Goal: Information Seeking & Learning: Check status

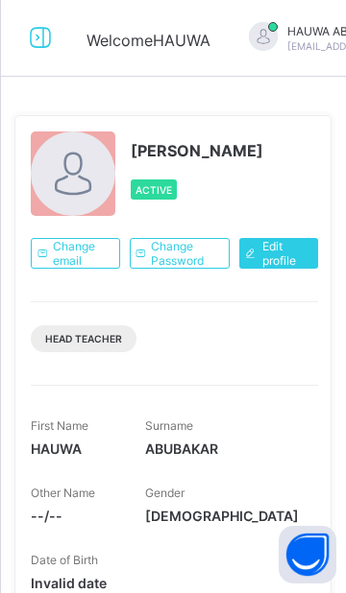
click at [47, 50] on icon at bounding box center [40, 38] width 33 height 28
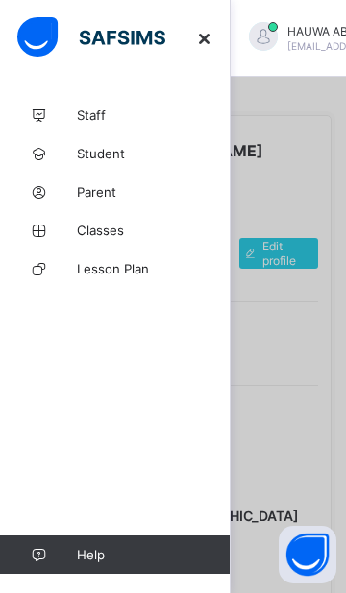
click at [122, 238] on link "Classes" at bounding box center [115, 230] width 230 height 38
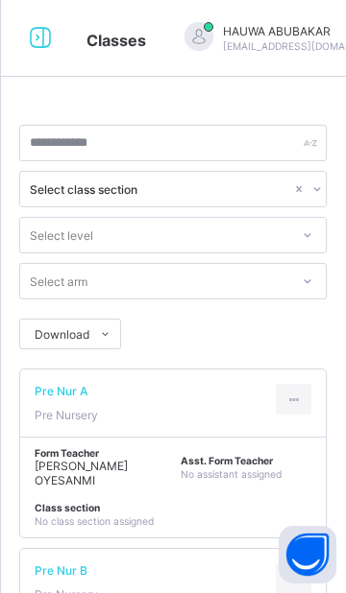
click at [45, 51] on icon at bounding box center [40, 38] width 33 height 28
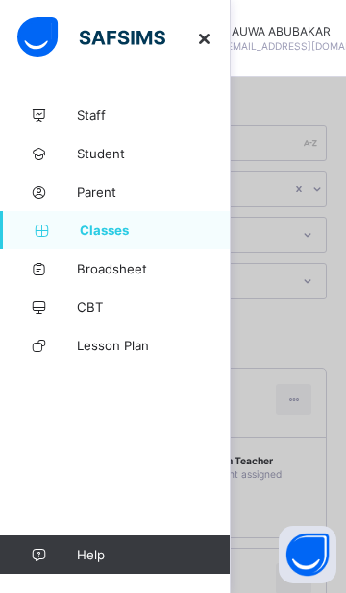
click at [142, 269] on span "Broadsheet" at bounding box center [154, 268] width 154 height 15
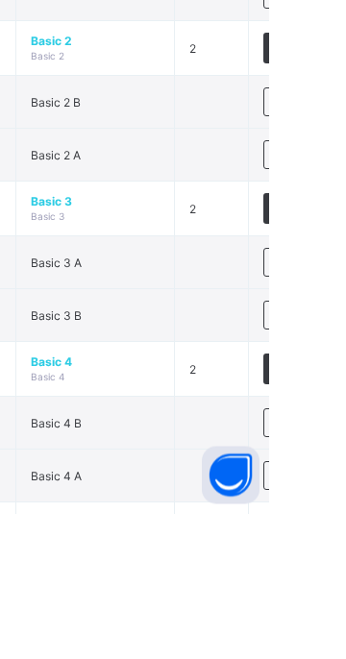
scroll to position [720, 0]
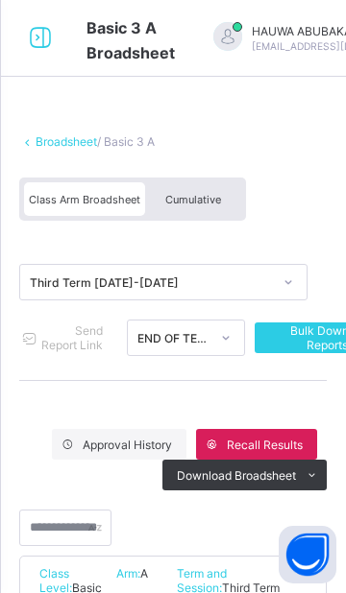
click at [206, 194] on span "Cumulative" at bounding box center [193, 199] width 56 height 13
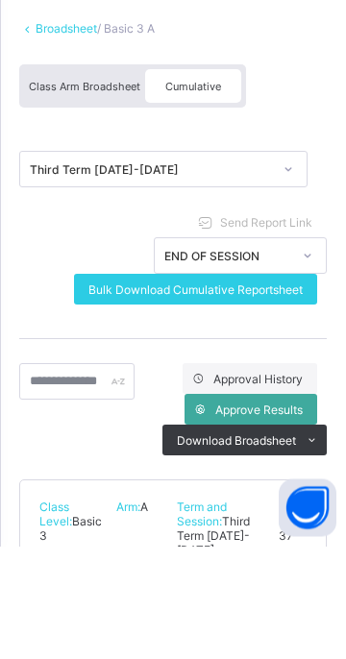
click at [288, 520] on span "Approve Results" at bounding box center [258, 523] width 87 height 14
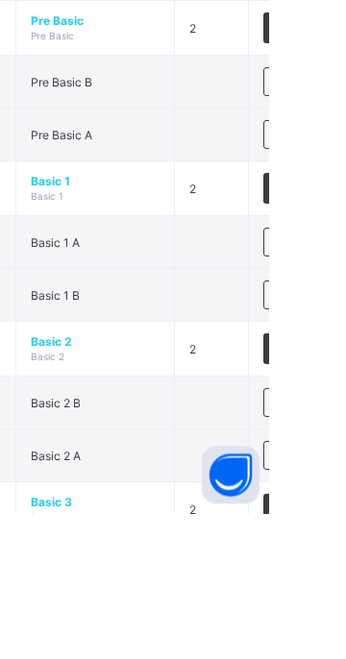
scroll to position [418, 0]
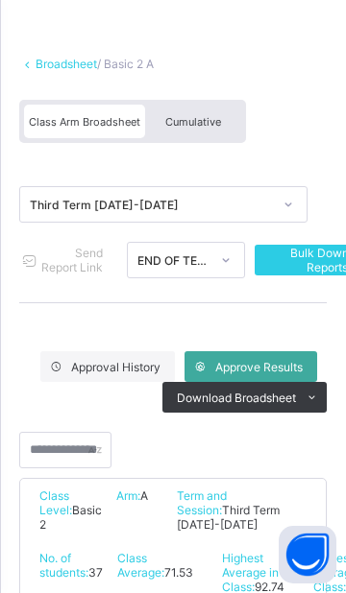
scroll to position [76, 0]
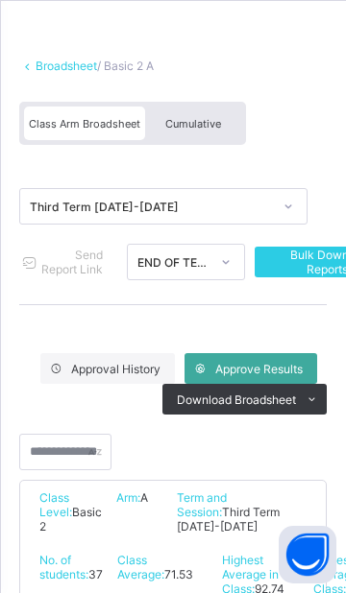
click at [213, 121] on span "Cumulative" at bounding box center [193, 123] width 56 height 13
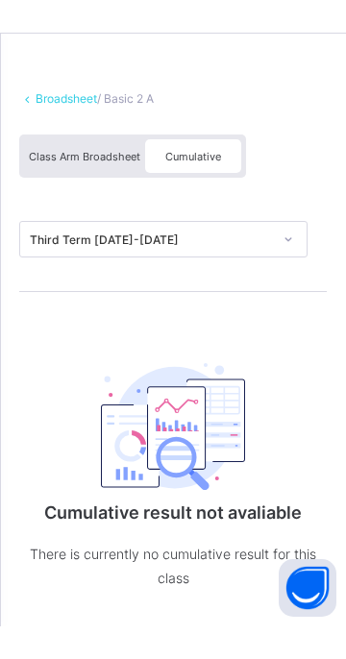
scroll to position [0, 0]
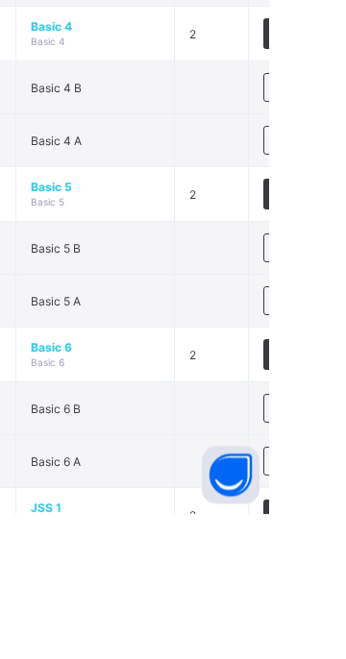
scroll to position [1053, 0]
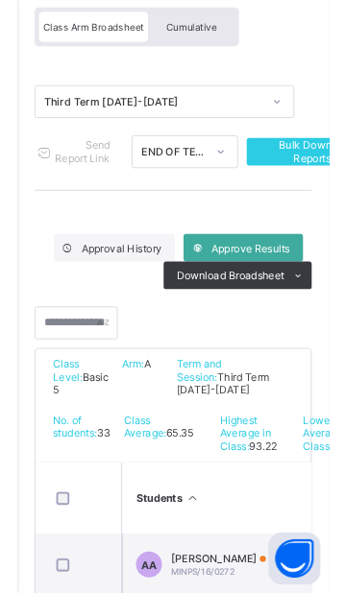
scroll to position [168, 0]
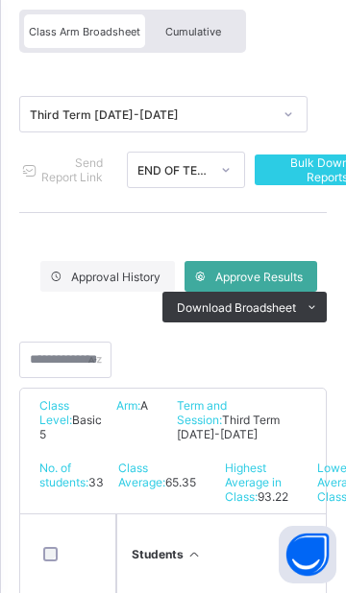
click at [204, 41] on div "Cumulative" at bounding box center [193, 31] width 96 height 34
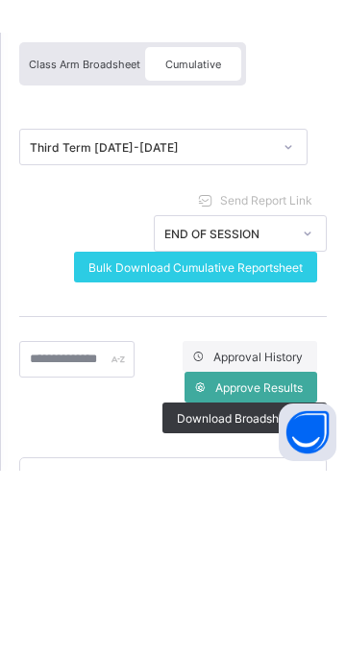
scroll to position [0, 0]
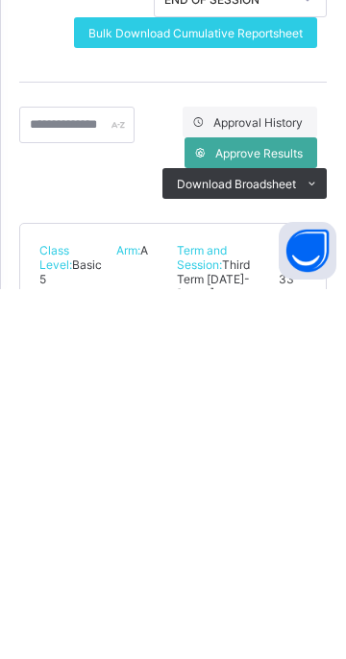
click at [281, 521] on span "Approve Results" at bounding box center [258, 523] width 87 height 14
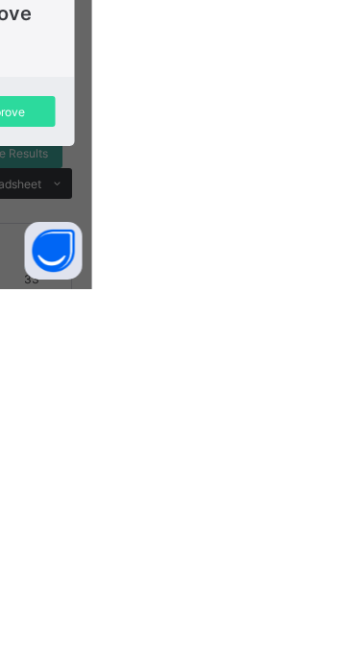
click at [295, 489] on span "Yes, Approve" at bounding box center [243, 481] width 103 height 14
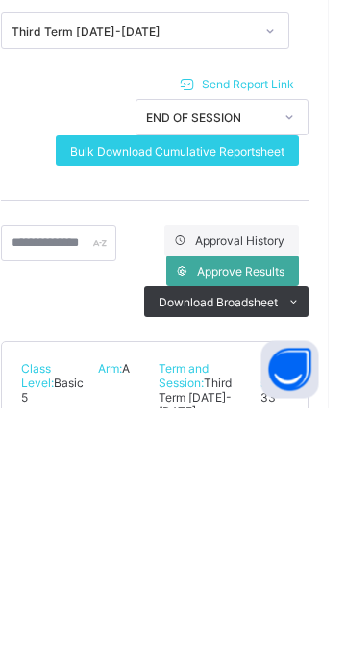
click at [286, 494] on span "Approval History" at bounding box center [257, 492] width 89 height 14
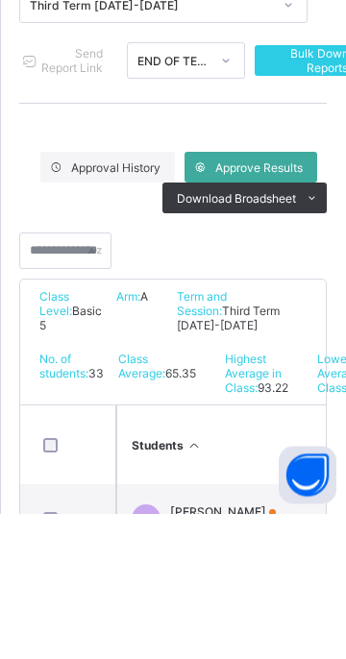
scroll to position [163, 0]
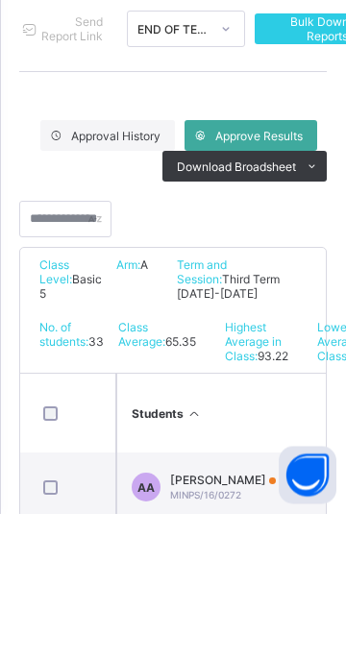
click at [306, 447] on div "Class Level: Basic 5 Arm: A Term and Session: Third Term 2024-2025" at bounding box center [172, 425] width 305 height 62
click at [67, 592] on div at bounding box center [67, 633] width 57 height 14
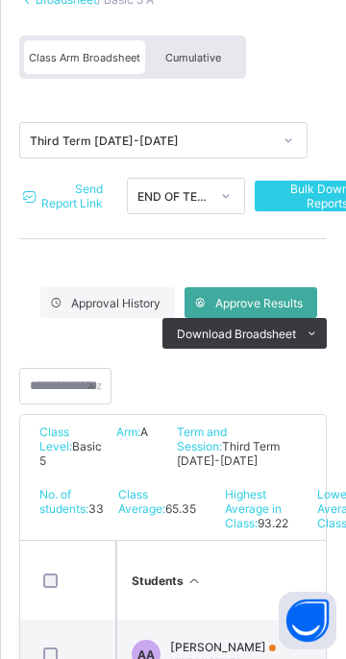
scroll to position [142, 0]
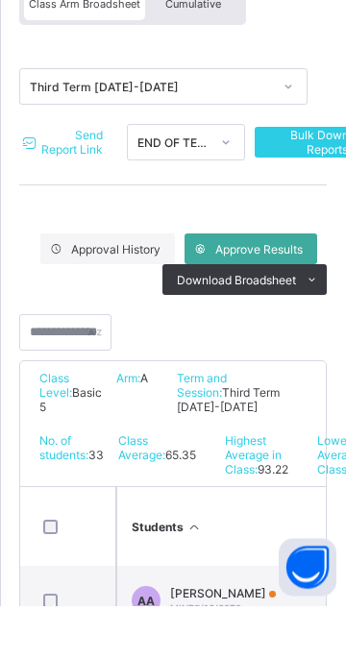
click at [92, 191] on span "Send Report Link" at bounding box center [71, 195] width 63 height 29
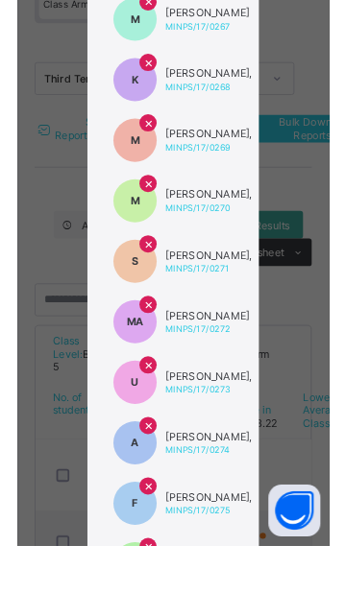
scroll to position [0, 0]
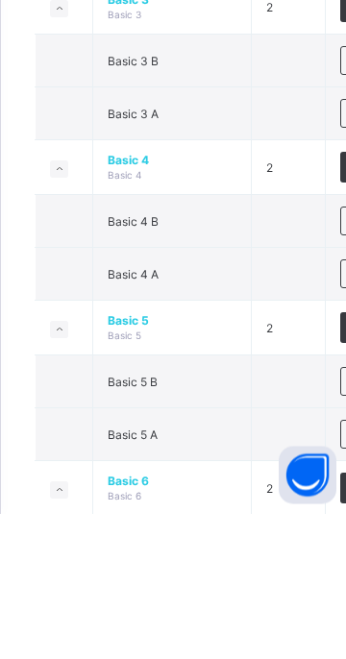
scroll to position [917, 0]
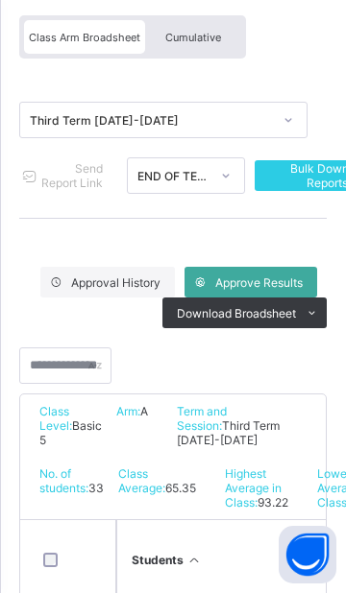
scroll to position [157, 0]
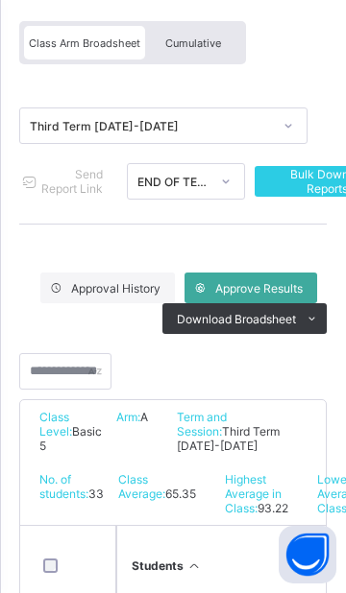
click at [211, 45] on span "Cumulative" at bounding box center [193, 42] width 56 height 13
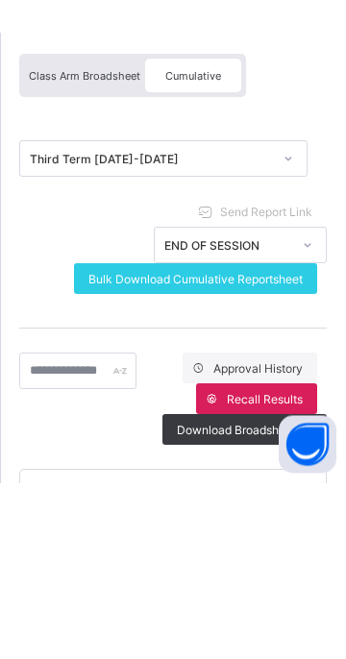
scroll to position [0, 0]
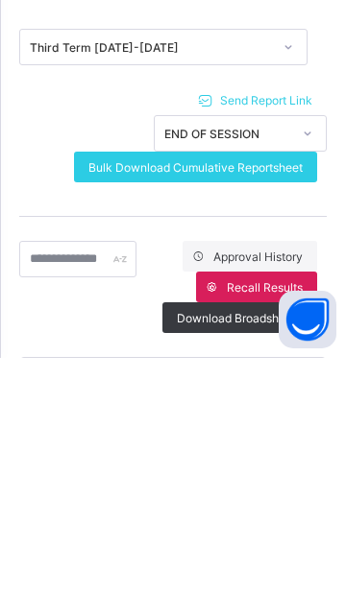
click at [280, 337] on span "Send Report Link" at bounding box center [266, 335] width 92 height 14
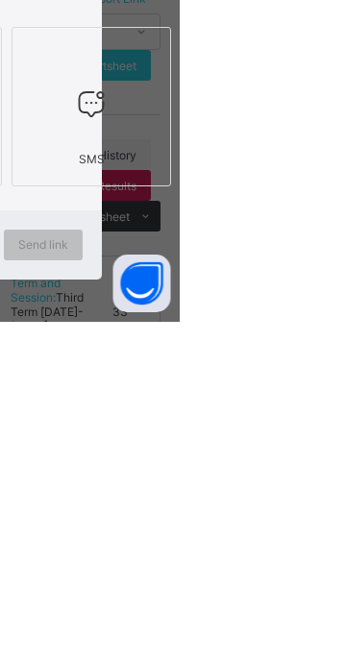
click at [157, 479] on div at bounding box center [88, 441] width 138 height 76
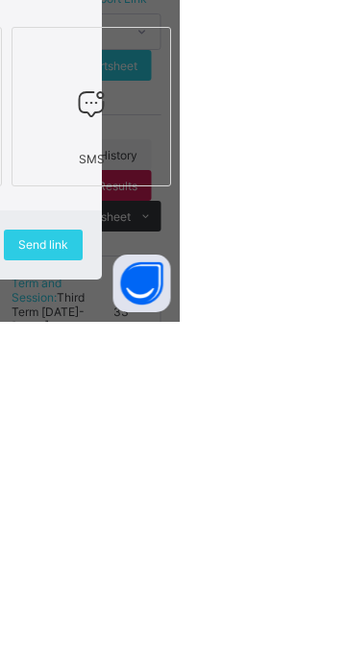
click at [157, 479] on div at bounding box center [88, 441] width 138 height 76
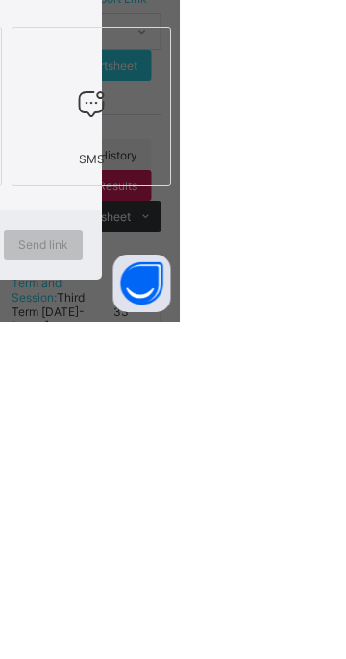
click at [157, 479] on div at bounding box center [88, 441] width 138 height 76
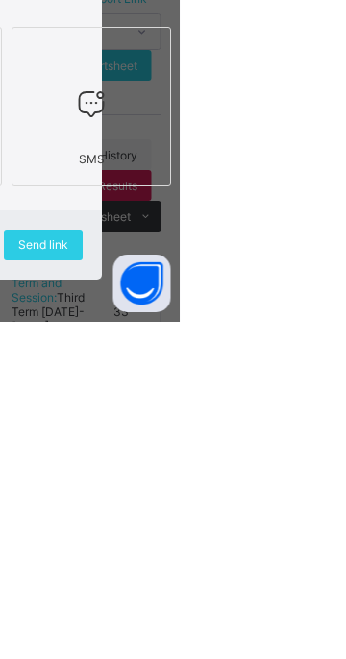
click at [234, 589] on span "Send link" at bounding box center [209, 581] width 50 height 14
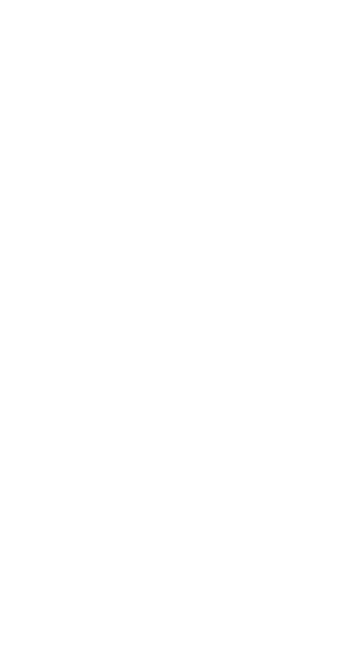
click at [197, 592] on div "M MINPS/17/0269 MARYAM ABDULRASHEED ABUBAKAR, undefined undefined Approved END …" at bounding box center [173, 329] width 346 height 659
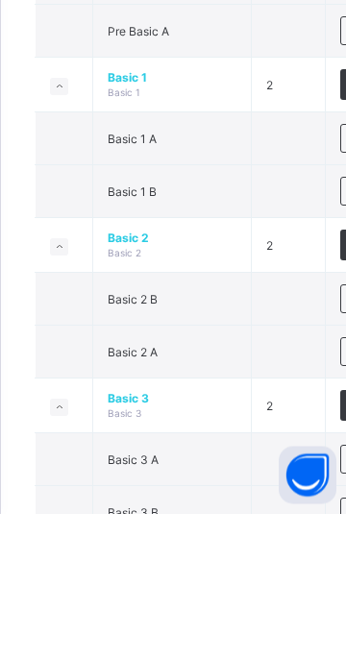
scroll to position [524, 0]
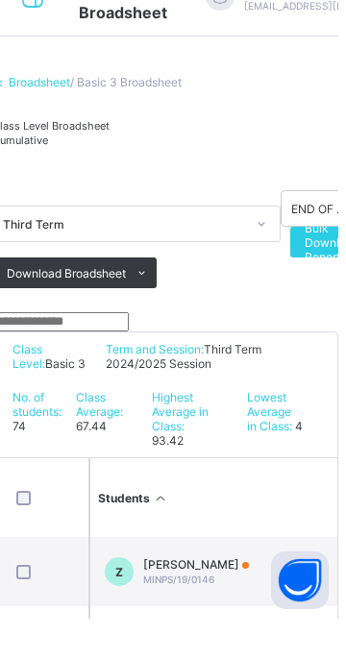
click at [117, 187] on div "Cumulative" at bounding box center [58, 180] width 117 height 14
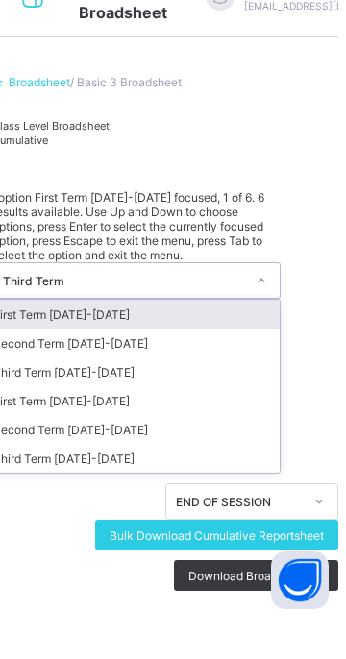
click at [160, 492] on div "Third Term 2024-2025" at bounding box center [144, 498] width 286 height 29
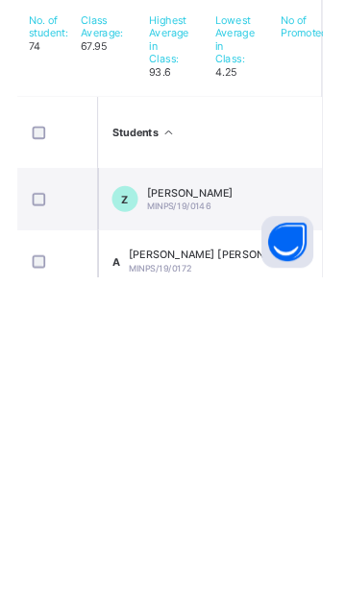
scroll to position [131, 0]
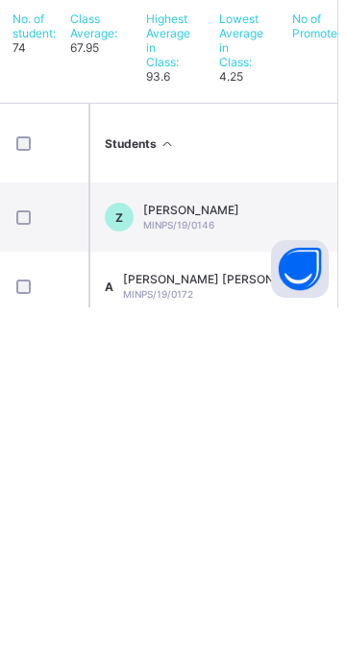
click at [270, 592] on div "ABDUL-HAQQ OLAWOLE ADEGOKE MINPS/19/0172" at bounding box center [228, 637] width 195 height 29
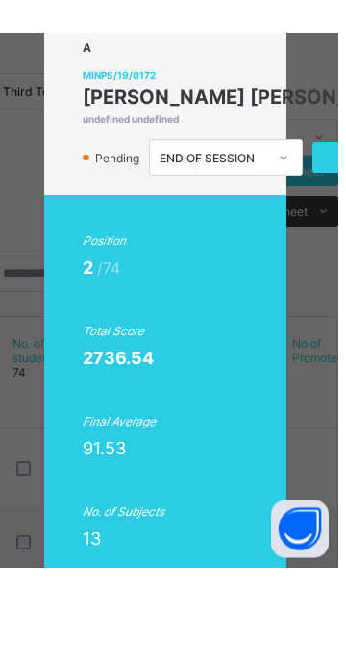
scroll to position [0, 2]
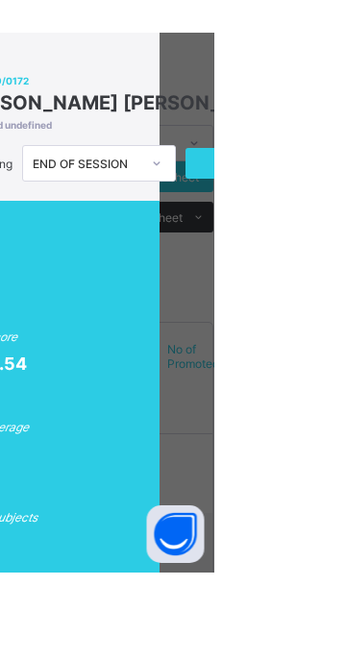
scroll to position [0, 0]
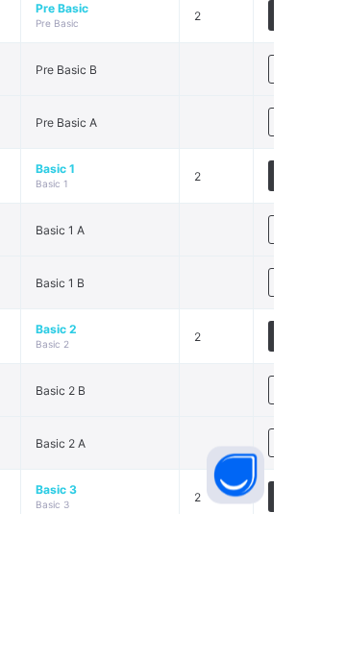
scroll to position [441, 0]
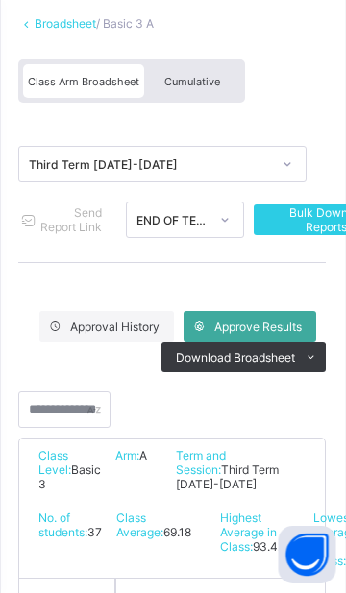
scroll to position [30, 0]
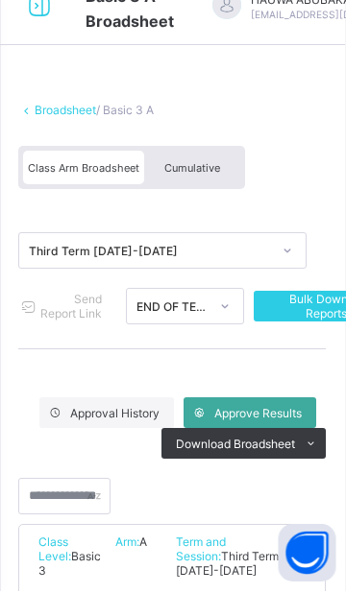
click at [222, 162] on div "Cumulative" at bounding box center [193, 170] width 96 height 34
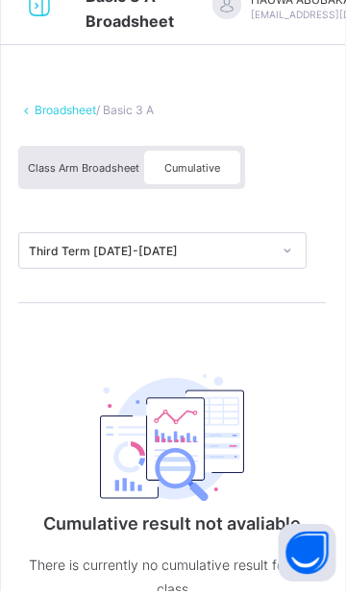
scroll to position [0, 0]
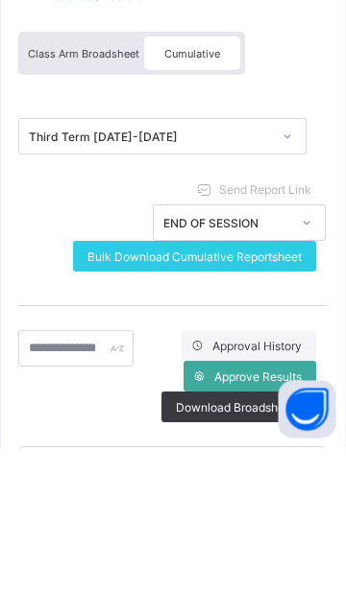
click at [285, 485] on span "Approval History" at bounding box center [257, 492] width 89 height 14
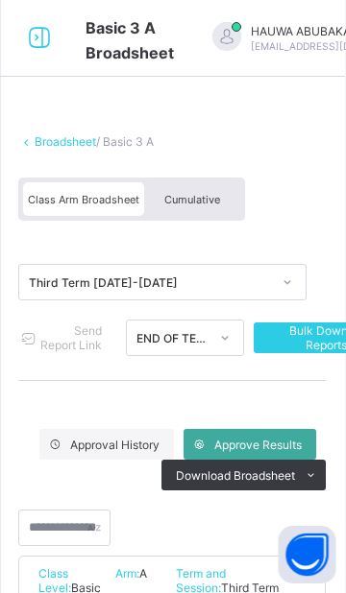
click at [203, 190] on div "Cumulative" at bounding box center [193, 199] width 96 height 34
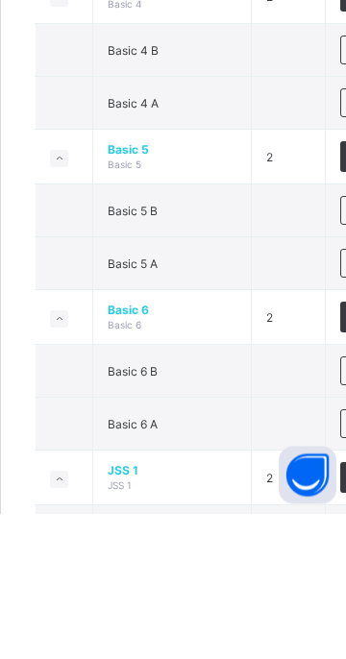
scroll to position [1092, 0]
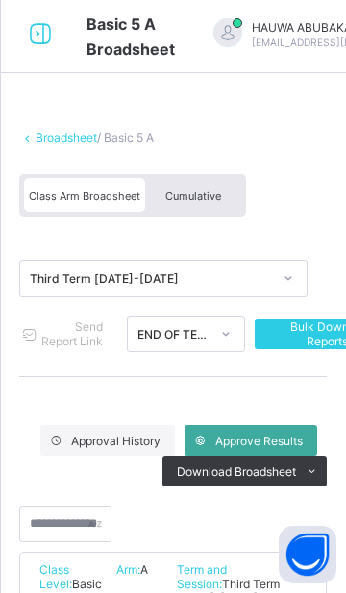
scroll to position [3, 0]
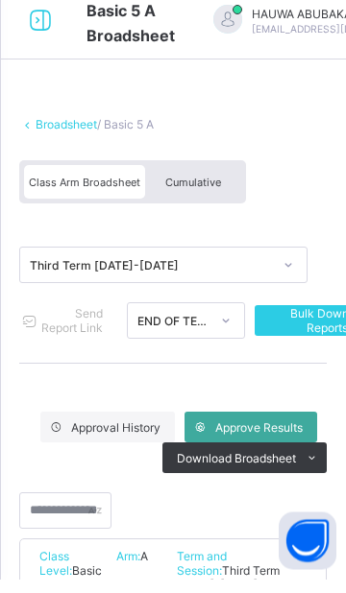
click at [205, 192] on span "Cumulative" at bounding box center [193, 196] width 56 height 13
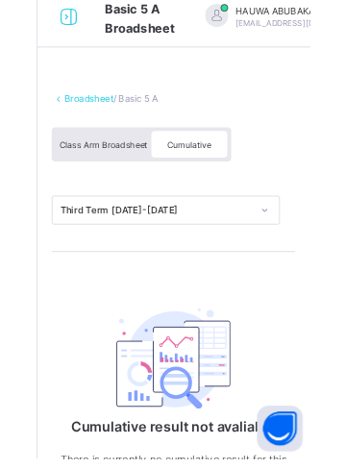
scroll to position [0, 0]
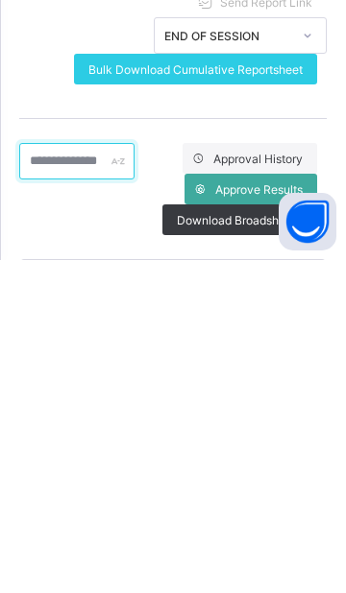
click at [134, 495] on div at bounding box center [76, 494] width 115 height 36
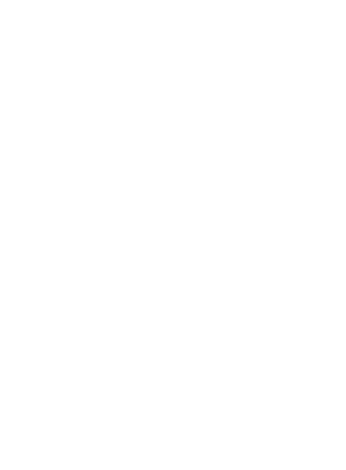
scroll to position [44, 0]
type input "*****"
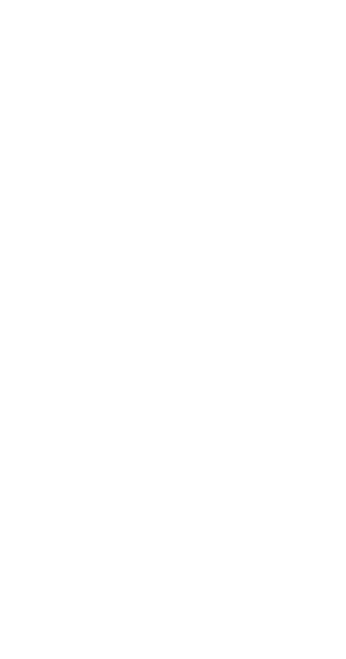
scroll to position [0, 0]
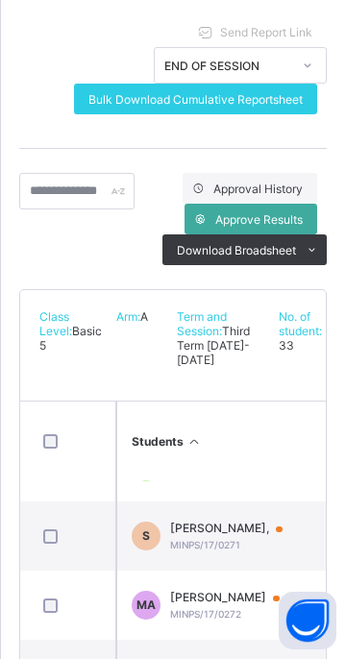
scroll to position [390, 0]
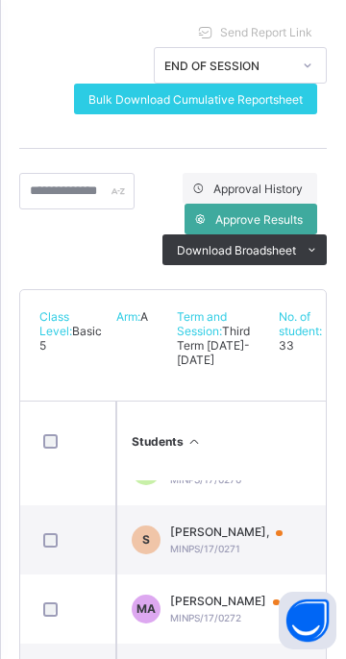
click at [249, 554] on div "[PERSON_NAME], MINPS/17/0271" at bounding box center [235, 539] width 131 height 30
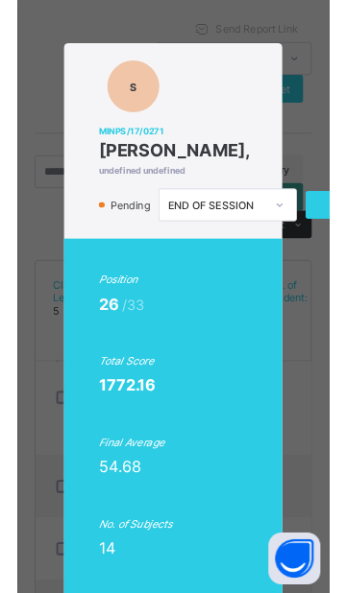
scroll to position [0, 94]
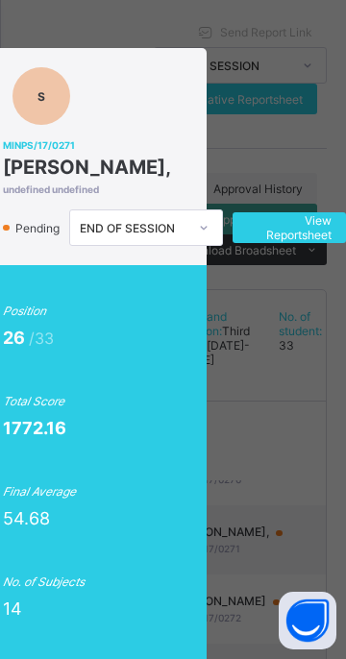
click at [305, 230] on span "View Reportsheet" at bounding box center [289, 227] width 85 height 29
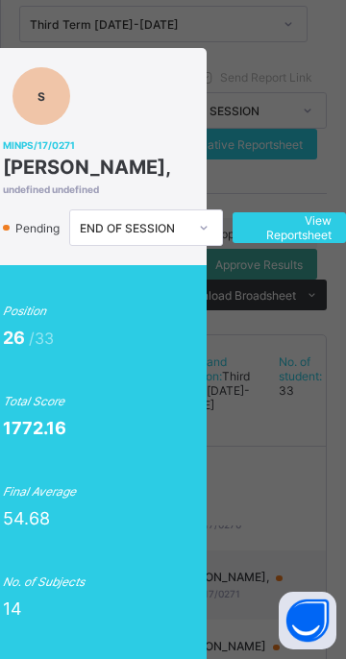
scroll to position [0, 0]
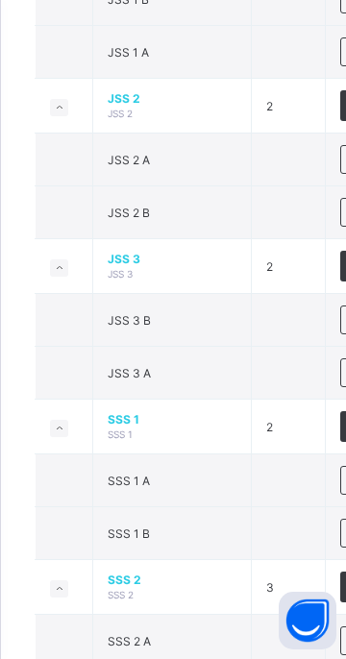
scroll to position [1763, 0]
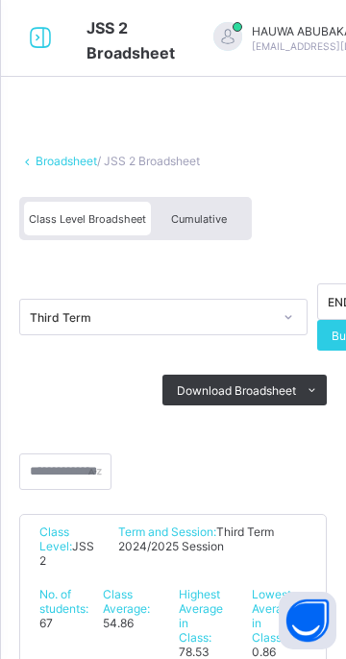
click at [209, 211] on div "Cumulative" at bounding box center [199, 219] width 96 height 34
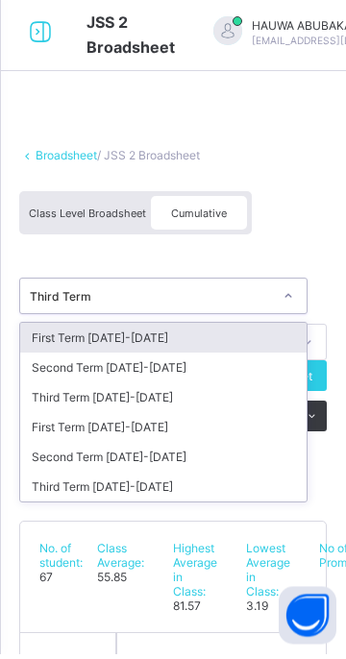
click at [163, 494] on div "Third Term [DATE]-[DATE]" at bounding box center [163, 492] width 286 height 30
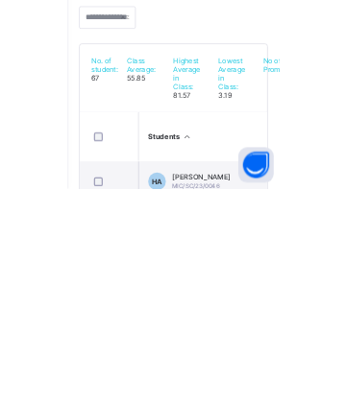
scroll to position [143, 0]
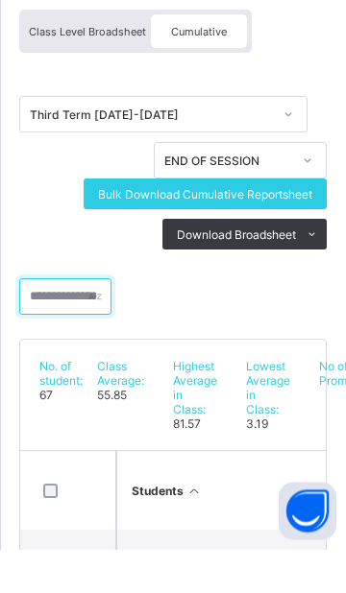
click at [92, 344] on div at bounding box center [65, 341] width 92 height 36
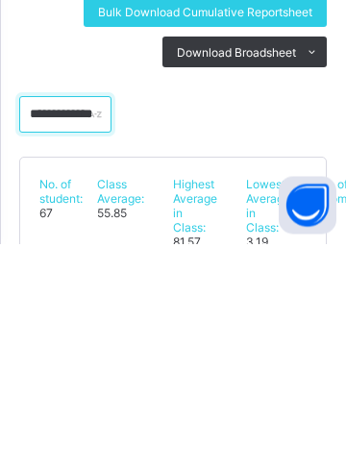
scroll to position [179, 0]
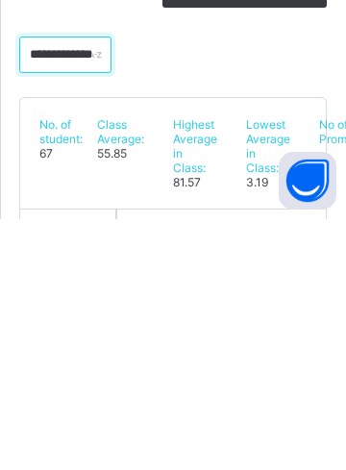
type input "**********"
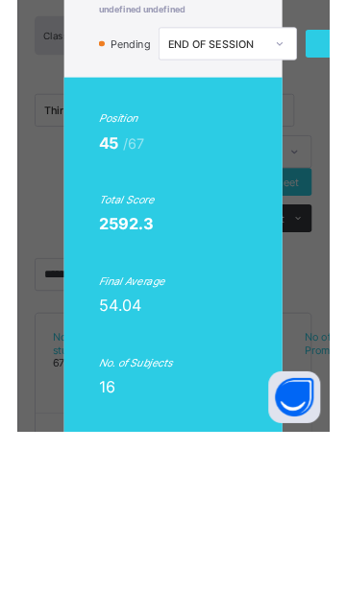
scroll to position [0, 2]
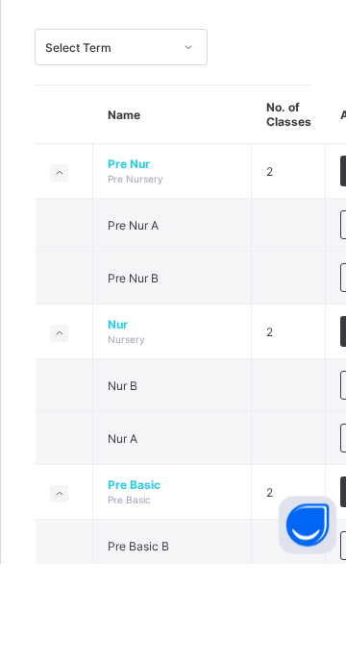
scroll to position [5, 0]
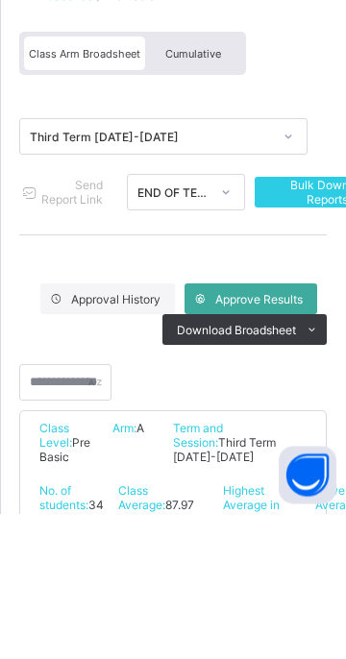
click at [215, 195] on span "Cumulative" at bounding box center [193, 199] width 56 height 13
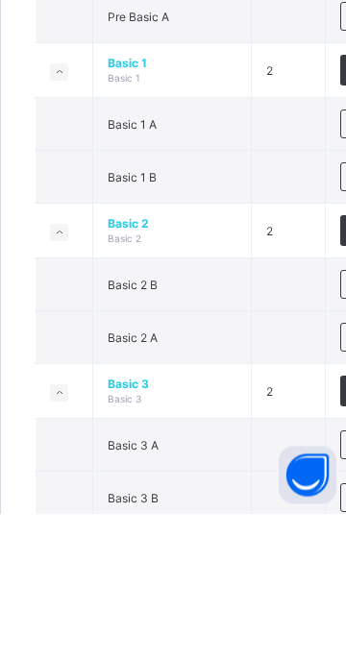
scroll to position [532, 0]
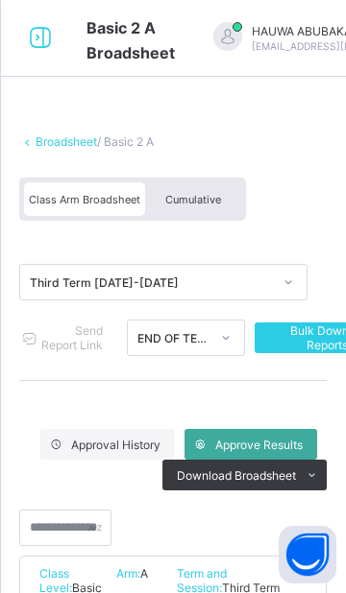
click at [205, 202] on span "Cumulative" at bounding box center [193, 199] width 56 height 13
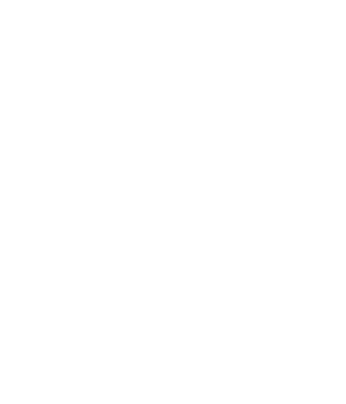
scroll to position [12, 0]
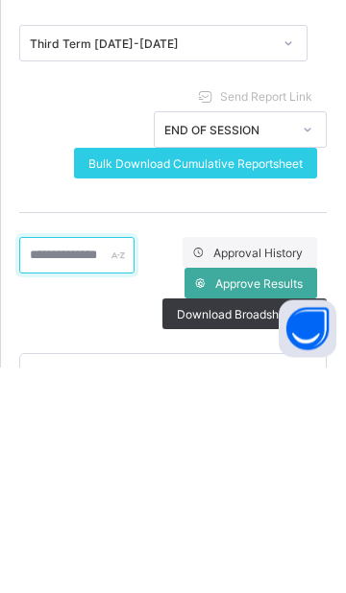
click at [134, 482] on div at bounding box center [76, 482] width 115 height 36
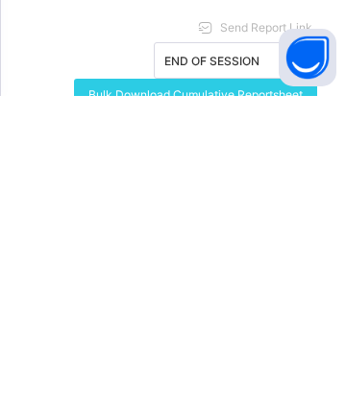
scroll to position [0, 50]
type input "*"
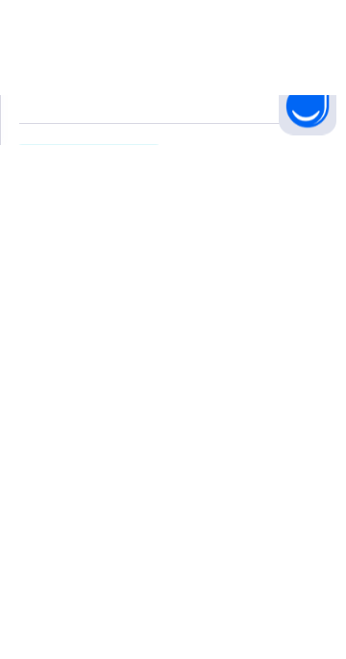
scroll to position [0, 0]
